Goal: Information Seeking & Learning: Find contact information

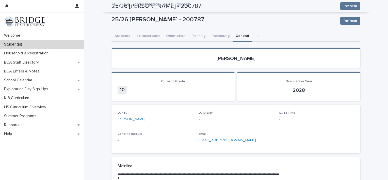
scroll to position [38, 0]
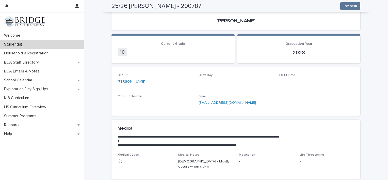
click at [36, 44] on div "Student(s)" at bounding box center [42, 44] width 84 height 9
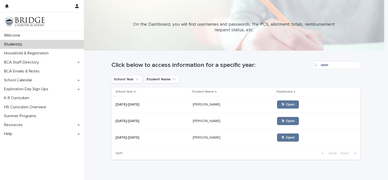
click at [194, 121] on p "[PERSON_NAME]" at bounding box center [207, 120] width 29 height 5
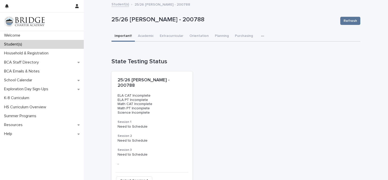
click at [261, 36] on icon "button" at bounding box center [262, 36] width 3 height 4
click at [241, 55] on span "General" at bounding box center [238, 57] width 13 height 4
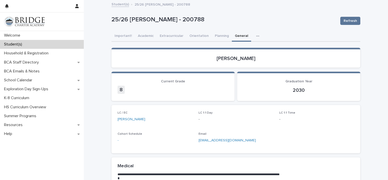
drag, startPoint x: 296, startPoint y: 180, endPoint x: 296, endPoint y: 189, distance: 9.9
click at [296, 180] on html "Welcome Student(s) Household & Registration BCA Staff Directory BCA Emails & No…" at bounding box center [194, 90] width 388 height 180
click at [123, 117] on link "[PERSON_NAME]" at bounding box center [132, 119] width 28 height 5
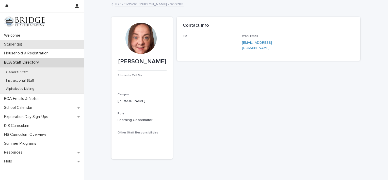
click at [21, 41] on div "Student(s)" at bounding box center [42, 44] width 84 height 9
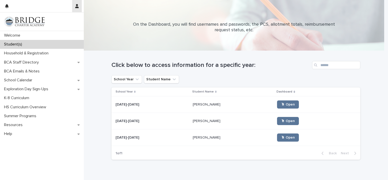
click at [77, 7] on icon "button" at bounding box center [77, 6] width 4 height 4
click at [57, 21] on p "Log Out" at bounding box center [62, 21] width 32 height 9
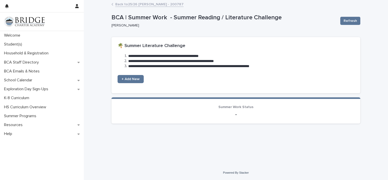
click at [23, 180] on html "**********" at bounding box center [194, 90] width 388 height 180
click at [29, 173] on div "Welcome Student(s) Household & Registration BCA Staff Directory BCA Emails & No…" at bounding box center [42, 105] width 84 height 149
click at [15, 43] on p "Student(s)" at bounding box center [14, 44] width 24 height 5
